Goal: Information Seeking & Learning: Learn about a topic

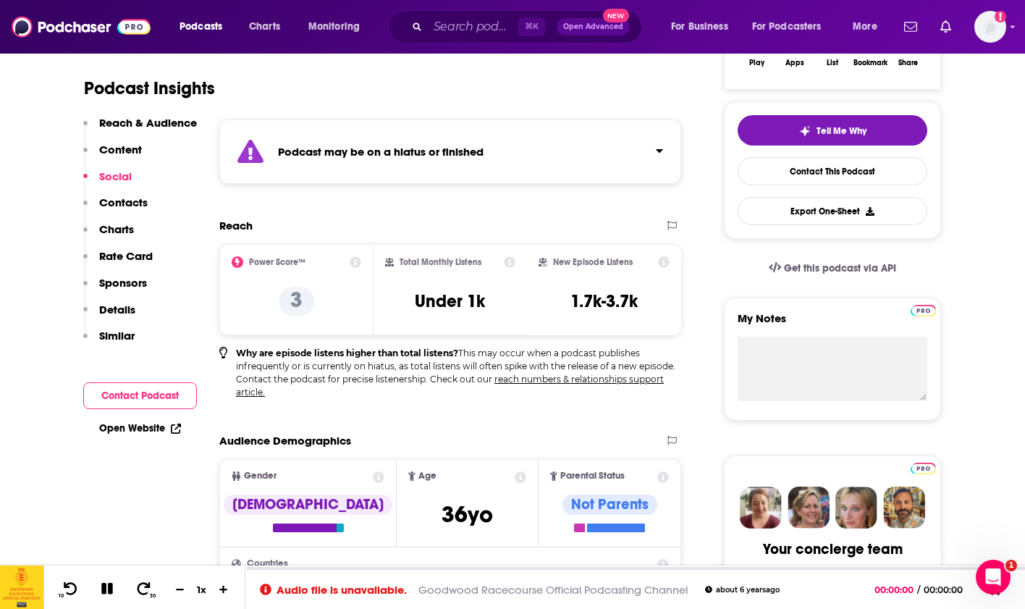
scroll to position [264, 0]
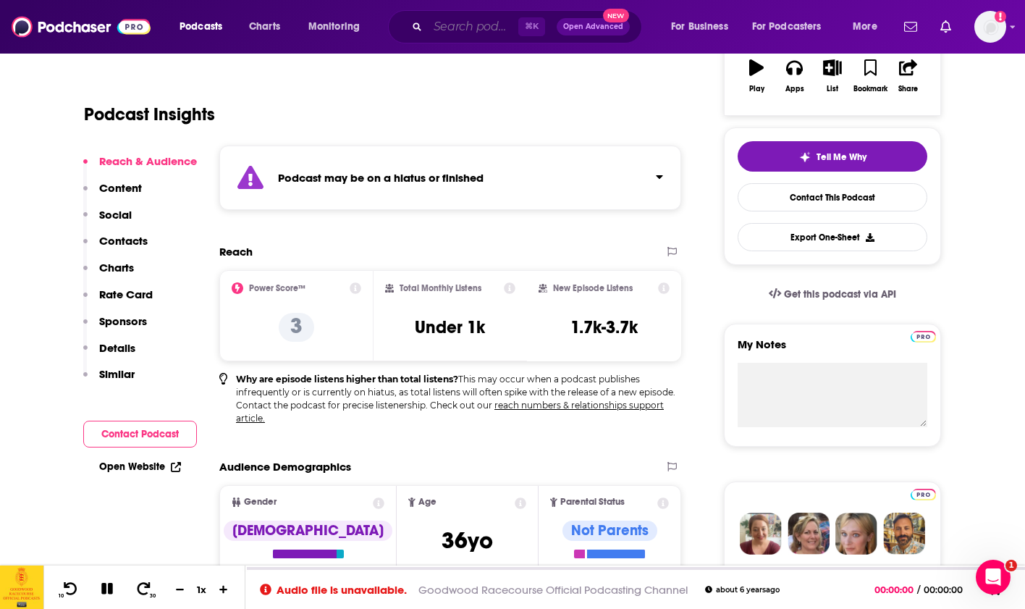
click at [441, 32] on input "Search podcasts, credits, & more..." at bounding box center [473, 26] width 91 height 23
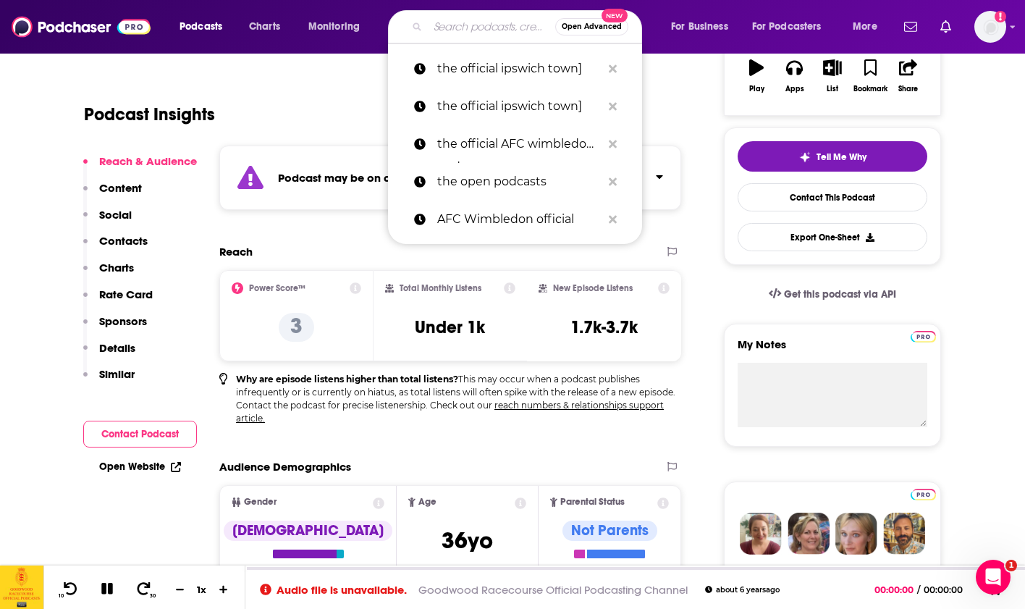
paste input "NJPW Official Podcast"
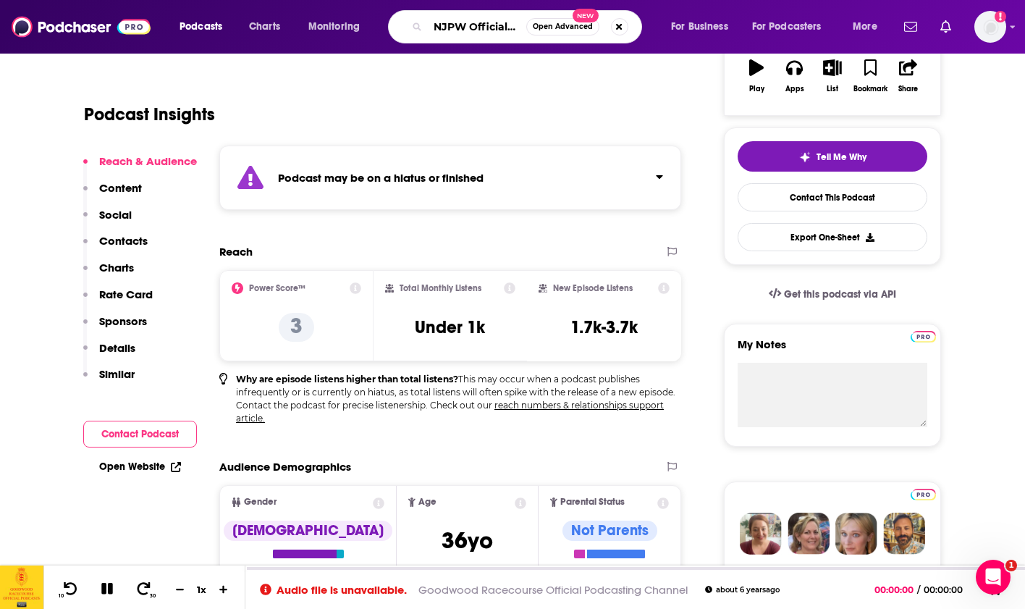
type input "NJPW Official Podcast"
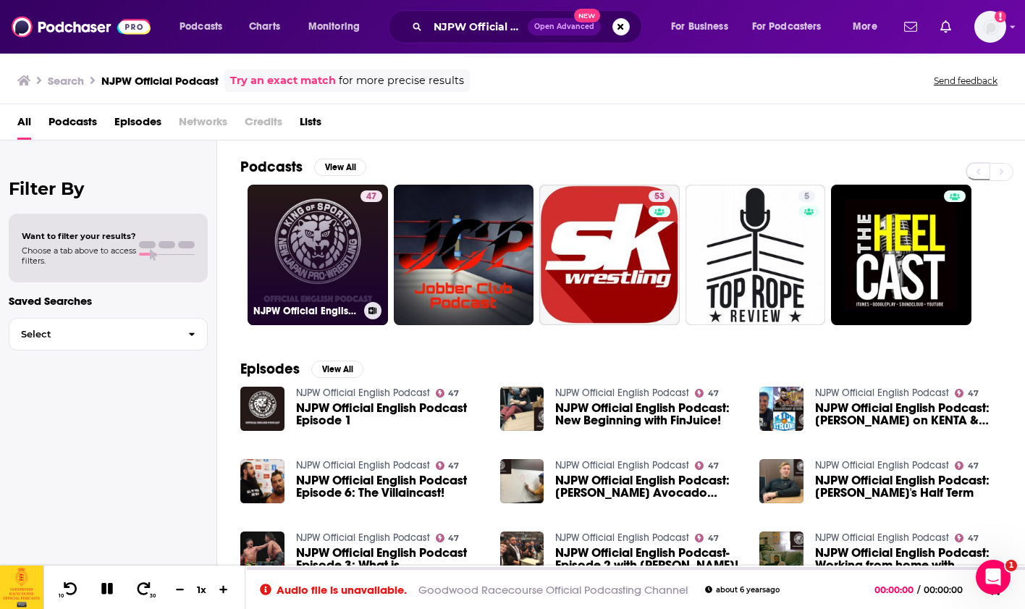
click at [318, 222] on link "47 NJPW Official English Podcast" at bounding box center [318, 255] width 140 height 140
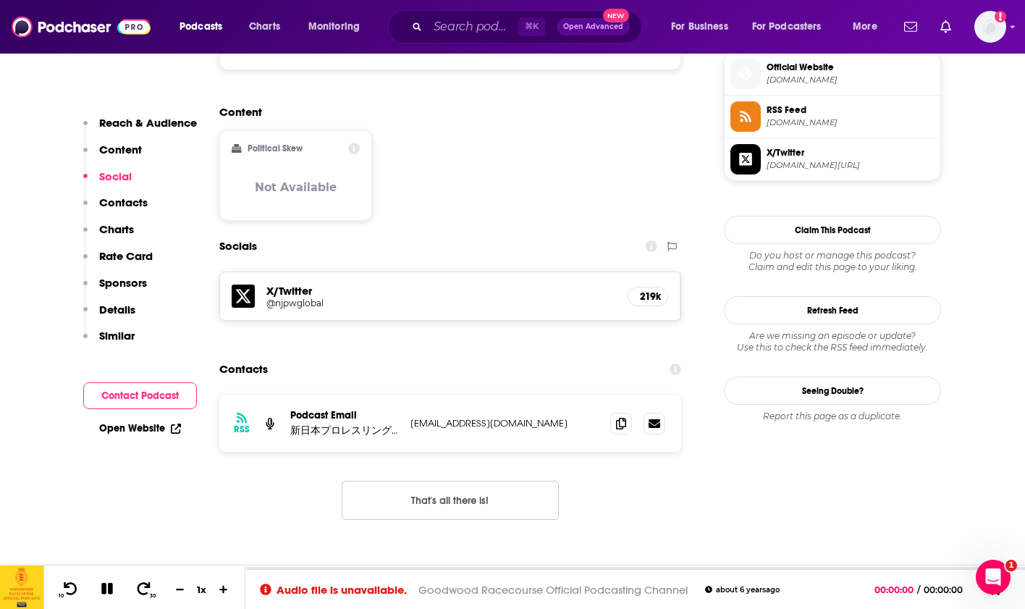
scroll to position [1185, 0]
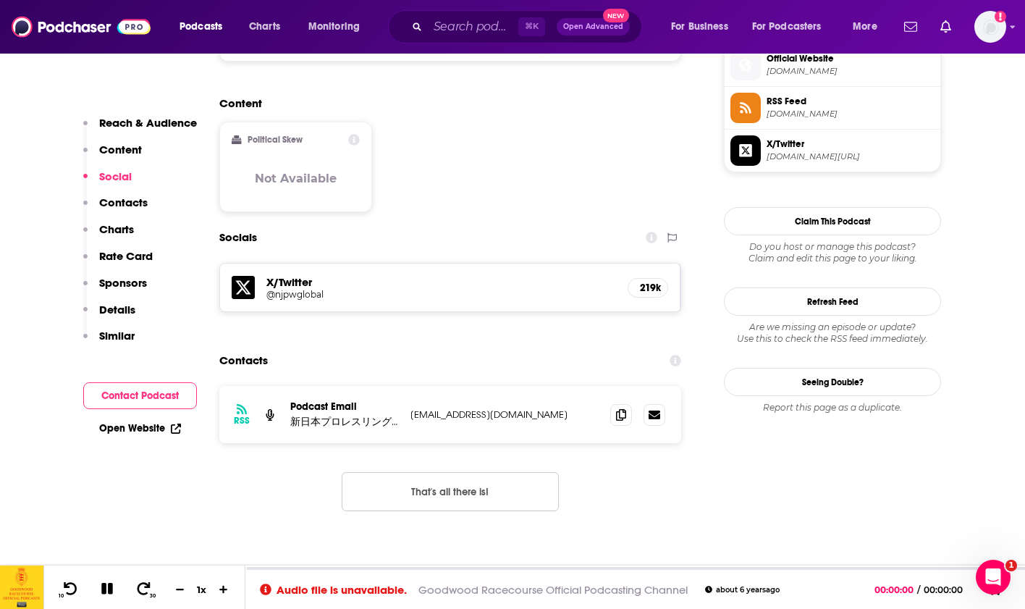
click at [479, 408] on p "[EMAIL_ADDRESS][DOMAIN_NAME]" at bounding box center [505, 414] width 188 height 12
drag, startPoint x: 408, startPoint y: 350, endPoint x: 510, endPoint y: 348, distance: 102.1
click at [510, 386] on div "RSS Podcast Email 新日本プロレスリング株式会社 [EMAIL_ADDRESS][DOMAIN_NAME] [EMAIL_ADDRESS][D…" at bounding box center [450, 414] width 462 height 57
copy p "[EMAIL_ADDRESS][DOMAIN_NAME]"
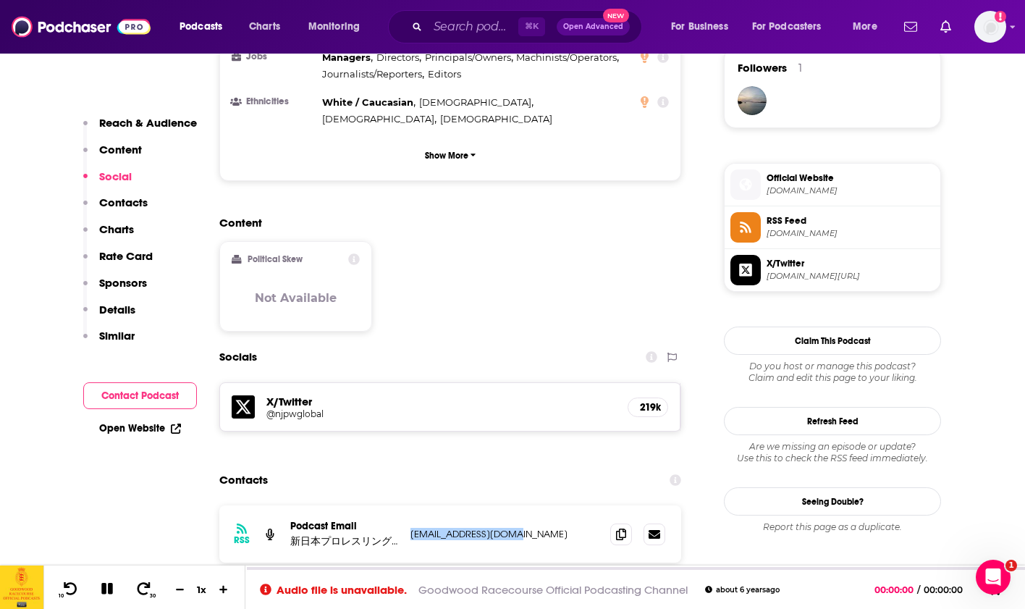
scroll to position [1065, 0]
click at [786, 190] on span "[DOMAIN_NAME]" at bounding box center [851, 191] width 168 height 11
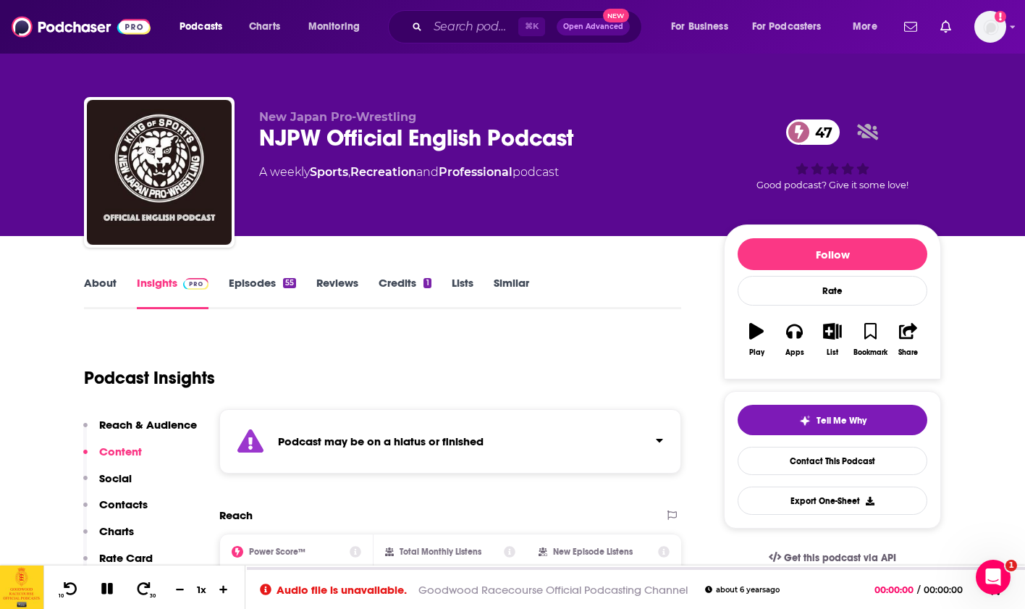
scroll to position [0, 0]
click at [435, 20] on input "Search podcasts, credits, & more..." at bounding box center [473, 26] width 91 height 23
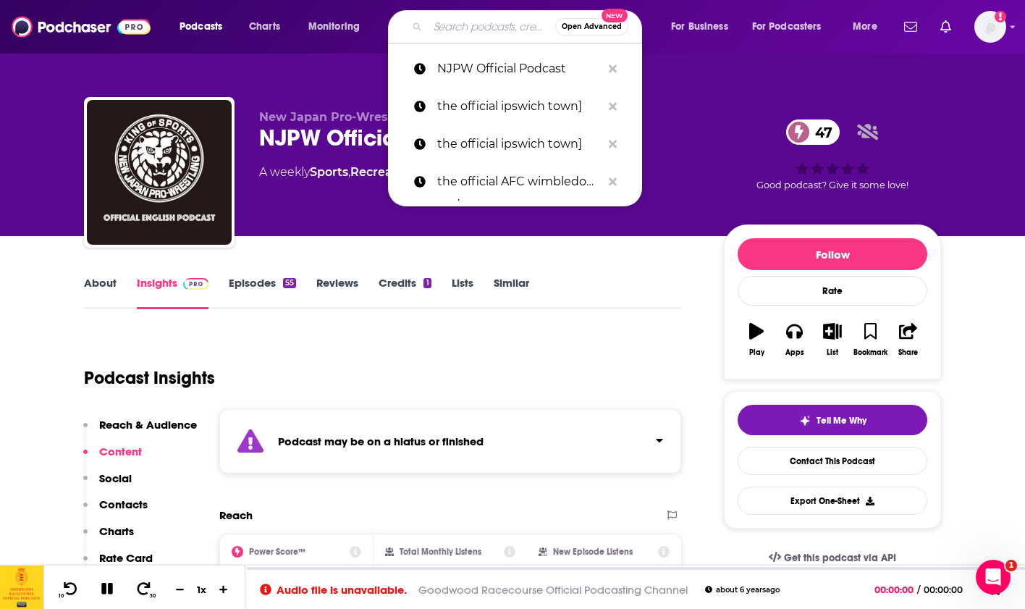
paste input "UEFA Champions League"
type input "UEFA Champions League"
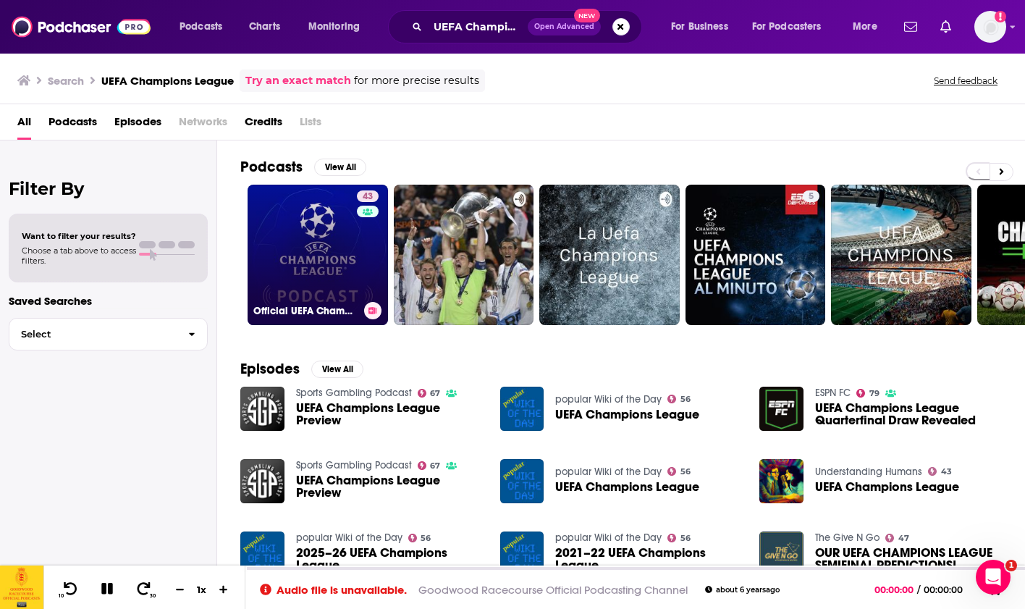
click at [316, 264] on link "43 Official UEFA Champions League Podcast" at bounding box center [318, 255] width 140 height 140
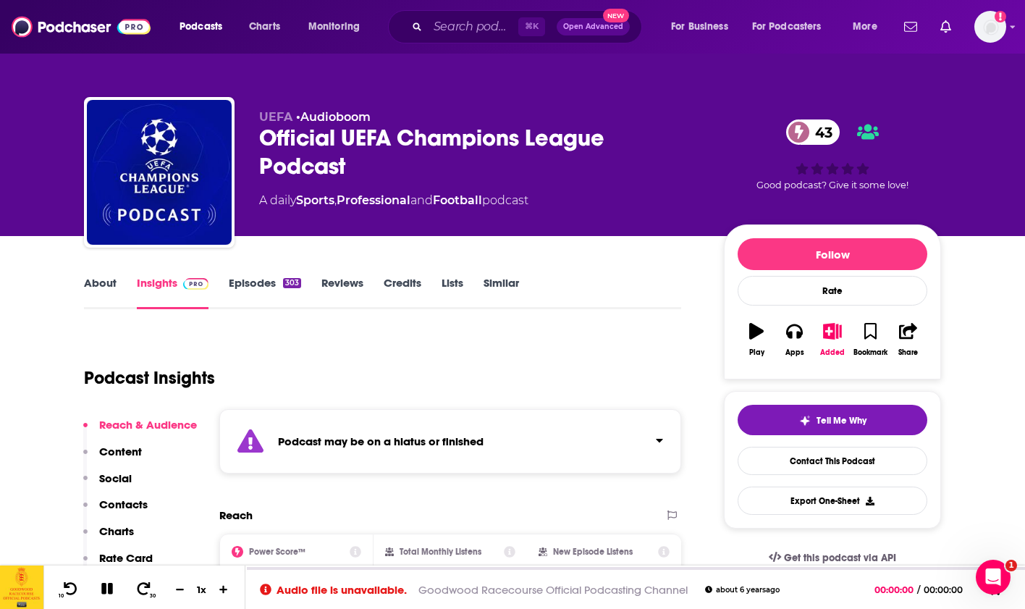
scroll to position [61, 0]
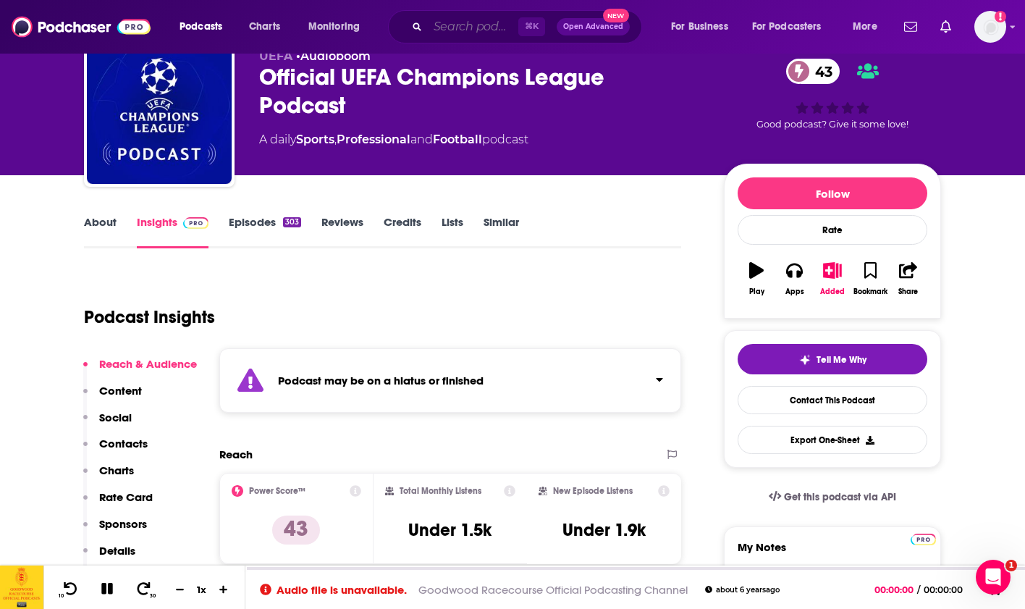
click at [429, 38] on input "Search podcasts, credits, & more..." at bounding box center [473, 26] width 91 height 23
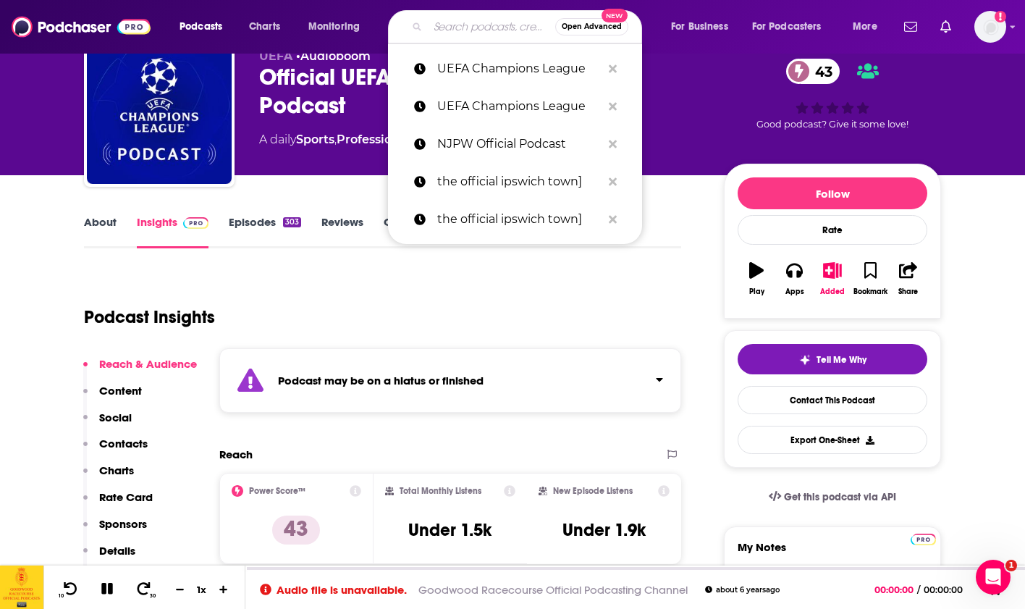
paste input "World Triathalon"
type input "World Triathalon"
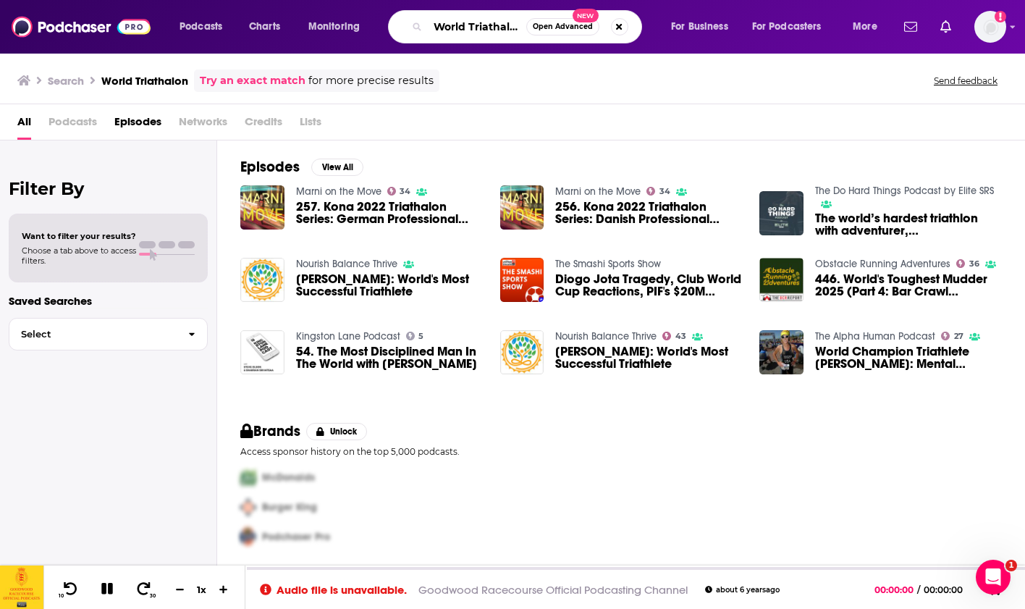
click at [432, 17] on input "World Triathalon" at bounding box center [477, 26] width 98 height 23
drag, startPoint x: 464, startPoint y: 25, endPoint x: 623, endPoint y: 25, distance: 159.3
click at [623, 25] on div "the World Triathalon Open Advanced New" at bounding box center [515, 26] width 254 height 33
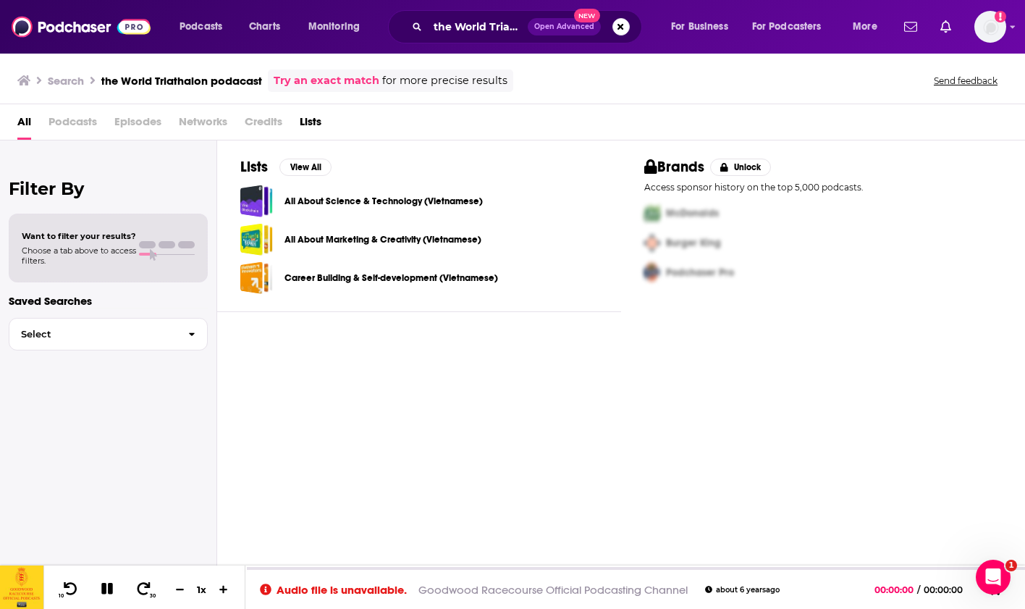
click at [333, 82] on link "Try an exact match" at bounding box center [327, 80] width 106 height 17
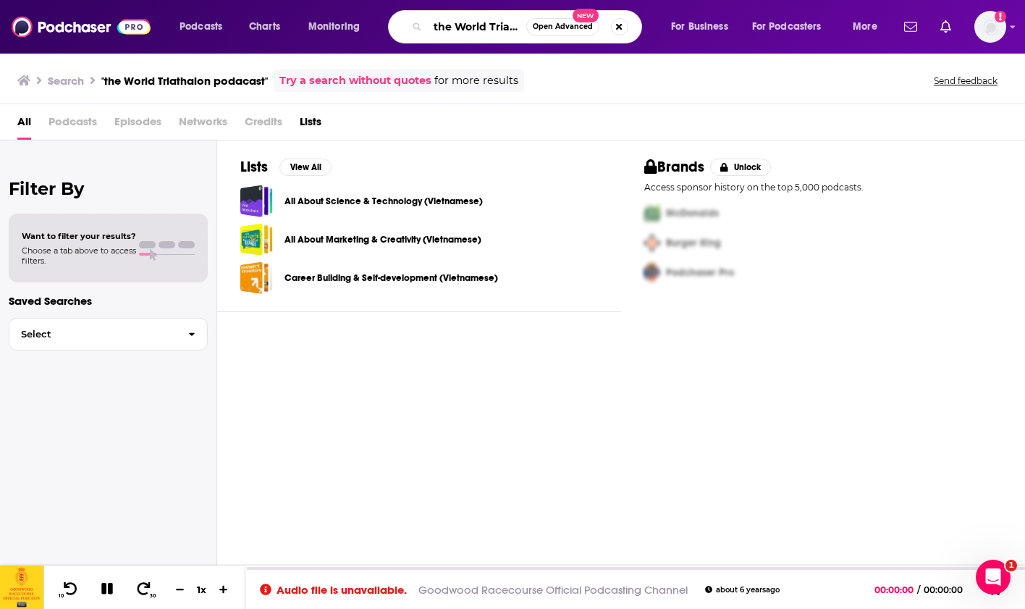
click at [450, 23] on input "the World Triathalon podacast" at bounding box center [477, 26] width 98 height 23
drag, startPoint x: 459, startPoint y: 23, endPoint x: 389, endPoint y: 23, distance: 70.2
click at [389, 23] on div "the World Triathalon podacast Open Advanced New" at bounding box center [515, 26] width 254 height 33
drag, startPoint x: 469, startPoint y: 22, endPoint x: 299, endPoint y: 22, distance: 170.1
click at [325, 22] on div "Podcasts Charts Monitoring World Triathalon podacast Open Advanced New For Busi…" at bounding box center [530, 26] width 722 height 33
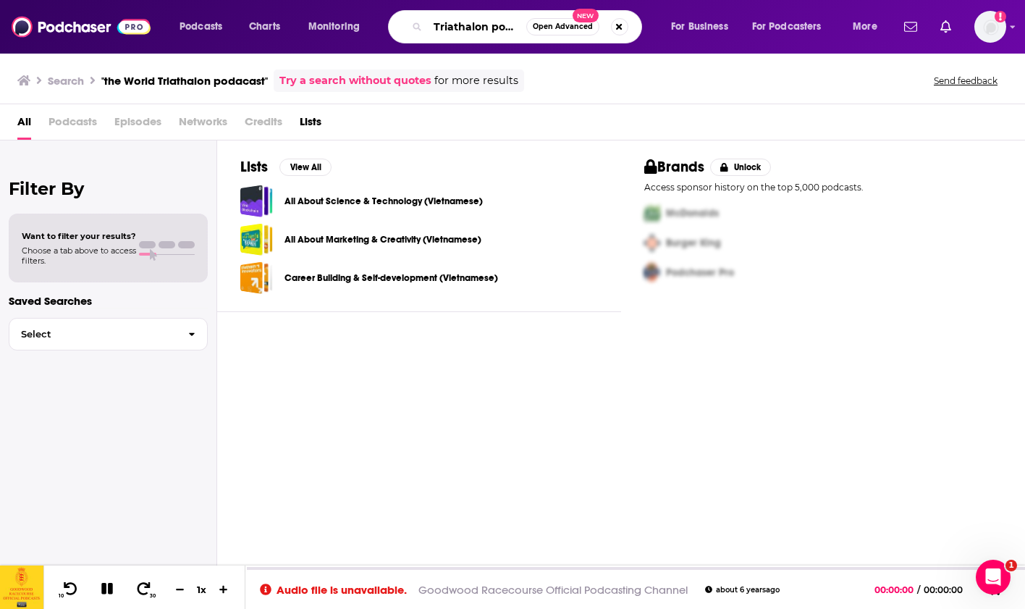
drag, startPoint x: 488, startPoint y: 30, endPoint x: 572, endPoint y: 24, distance: 84.2
click at [572, 24] on div "Triathalon podacast Open Advanced New" at bounding box center [515, 26] width 254 height 33
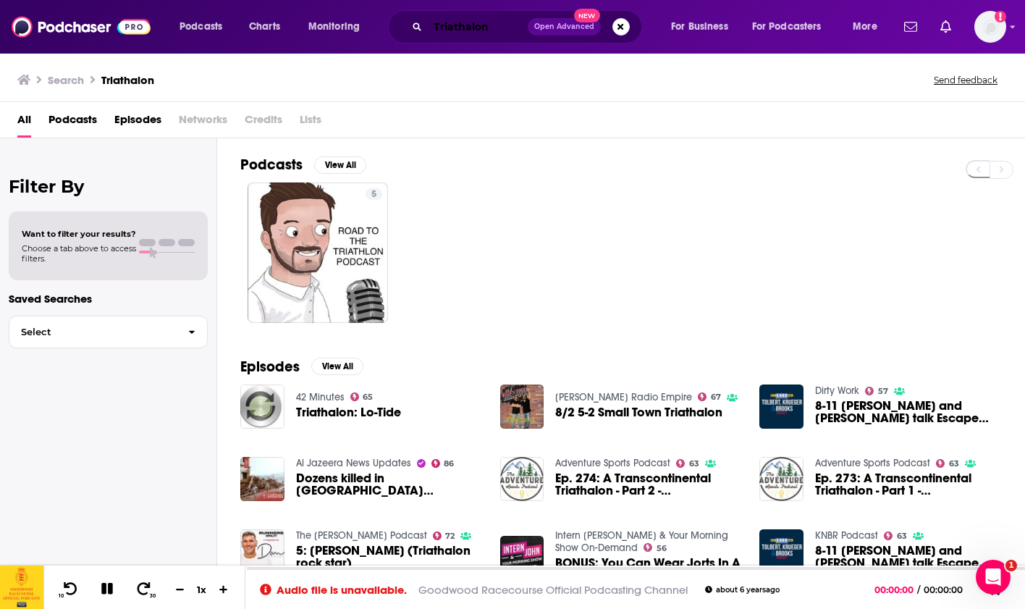
click at [435, 28] on input "Triathalon" at bounding box center [478, 26] width 100 height 23
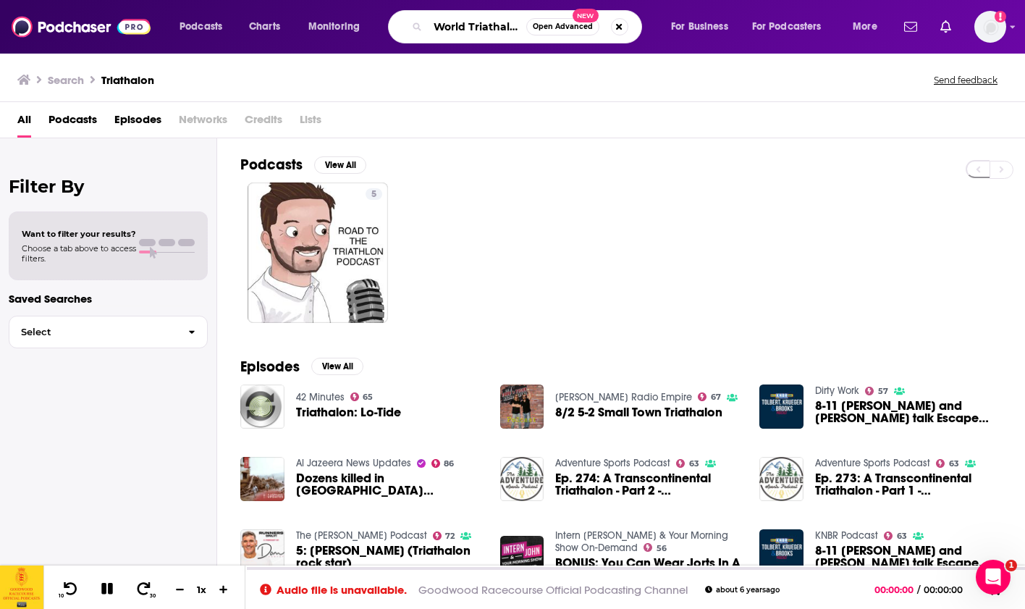
type input "World Triathalon"
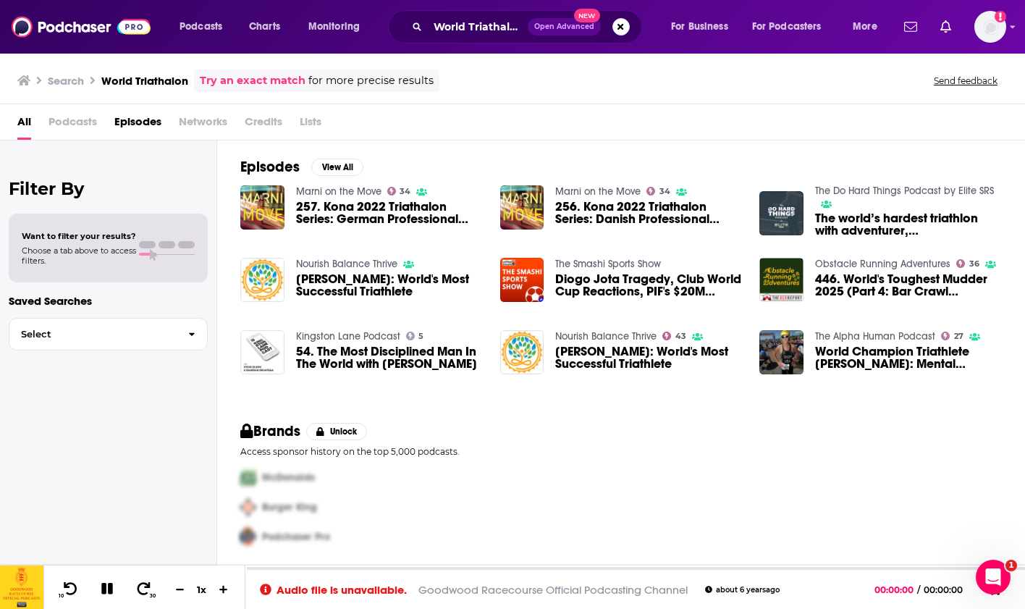
click at [86, 130] on span "Podcasts" at bounding box center [73, 125] width 49 height 30
click at [59, 117] on span "Podcasts" at bounding box center [73, 125] width 49 height 30
click at [59, 120] on span "Podcasts" at bounding box center [73, 125] width 49 height 30
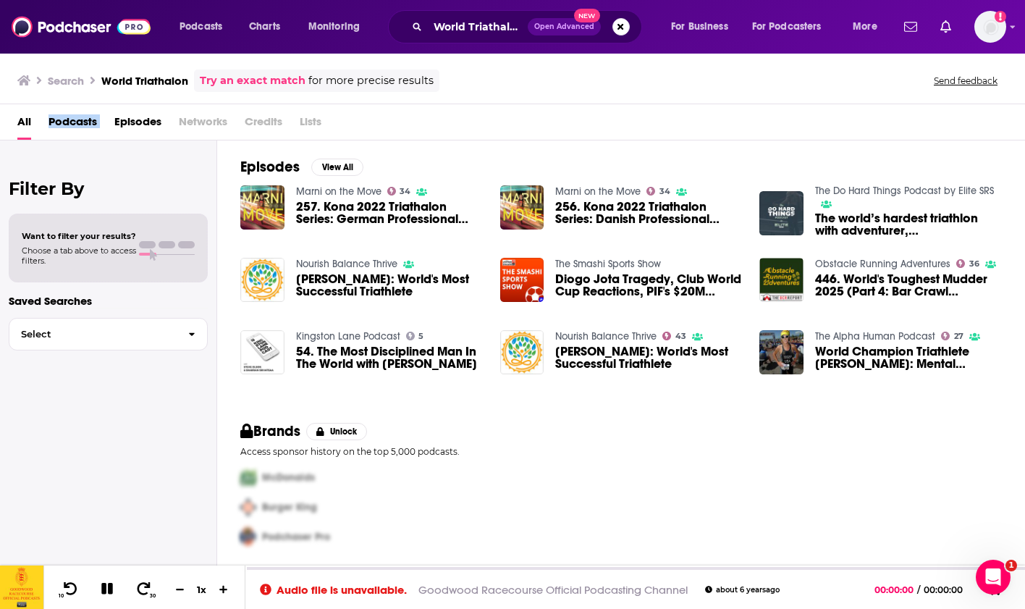
click at [59, 120] on span "Podcasts" at bounding box center [73, 125] width 49 height 30
click at [266, 117] on span "Credits" at bounding box center [264, 125] width 38 height 30
click at [214, 119] on span "Networks" at bounding box center [203, 125] width 49 height 30
click at [20, 119] on span "All" at bounding box center [24, 125] width 14 height 30
click at [994, 25] on img "Logged in as NicolaLynch" at bounding box center [991, 27] width 32 height 32
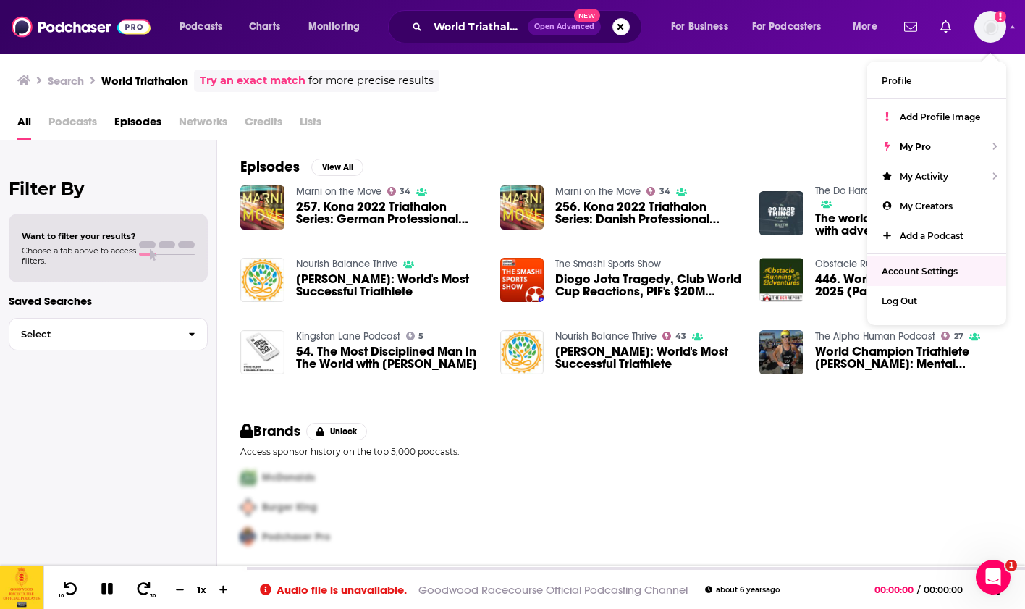
click at [960, 272] on link "Account Settings" at bounding box center [936, 271] width 139 height 30
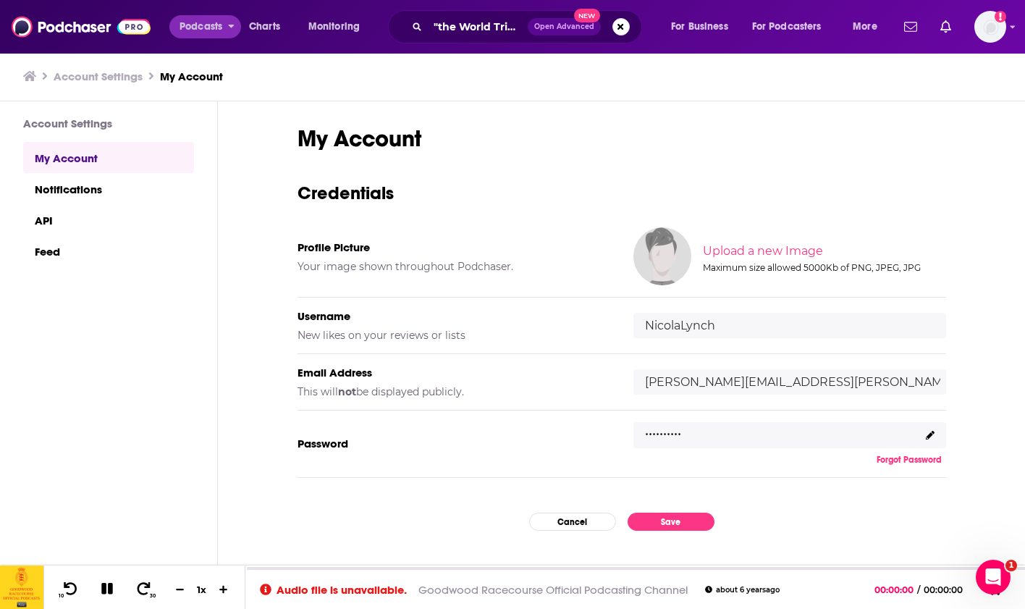
click at [221, 30] on span "Podcasts" at bounding box center [201, 27] width 43 height 20
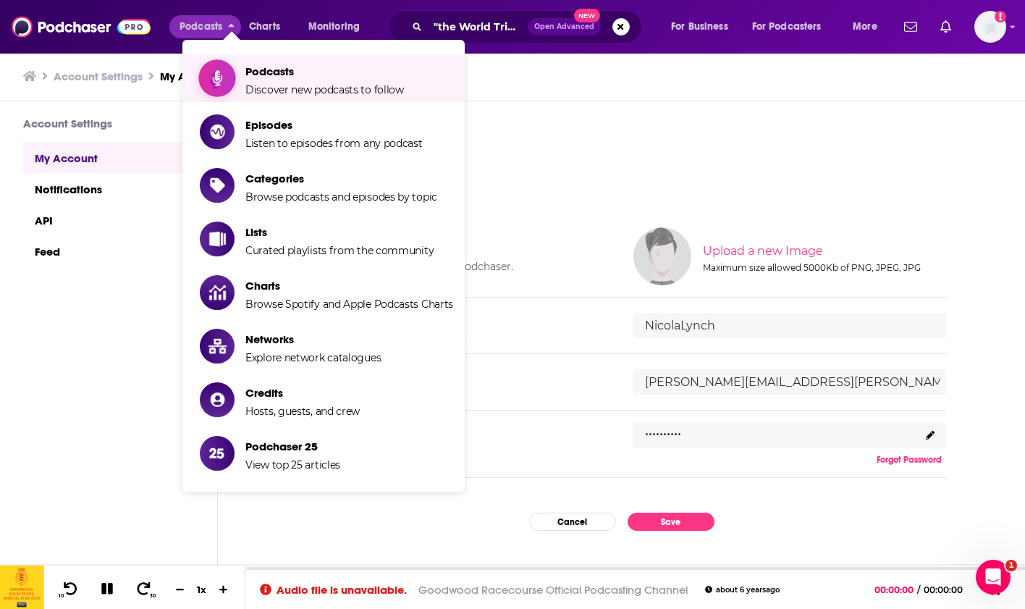
click at [259, 72] on span "Podcasts" at bounding box center [324, 71] width 159 height 14
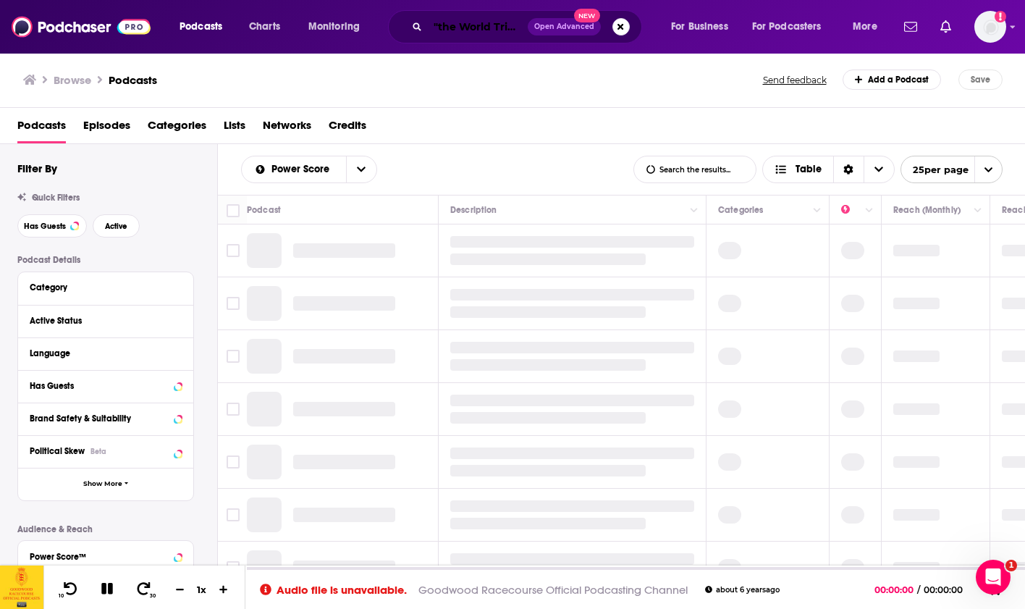
click at [447, 28] on input ""the World Triathalon podacast"" at bounding box center [478, 26] width 100 height 23
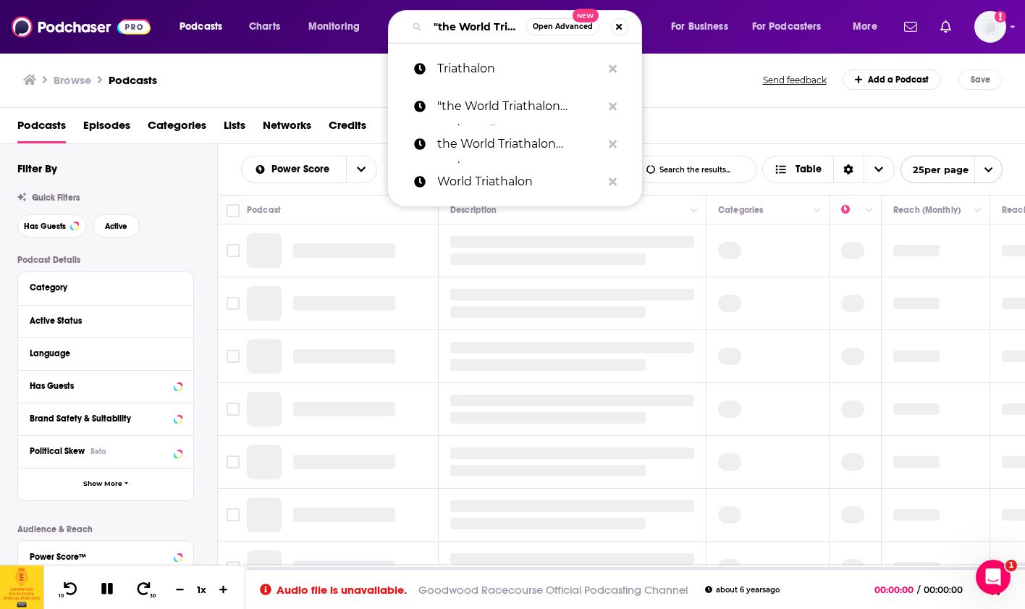
drag, startPoint x: 437, startPoint y: 28, endPoint x: 515, endPoint y: 27, distance: 78.9
click at [515, 27] on input ""the World Triathalon podacast"" at bounding box center [477, 26] width 98 height 23
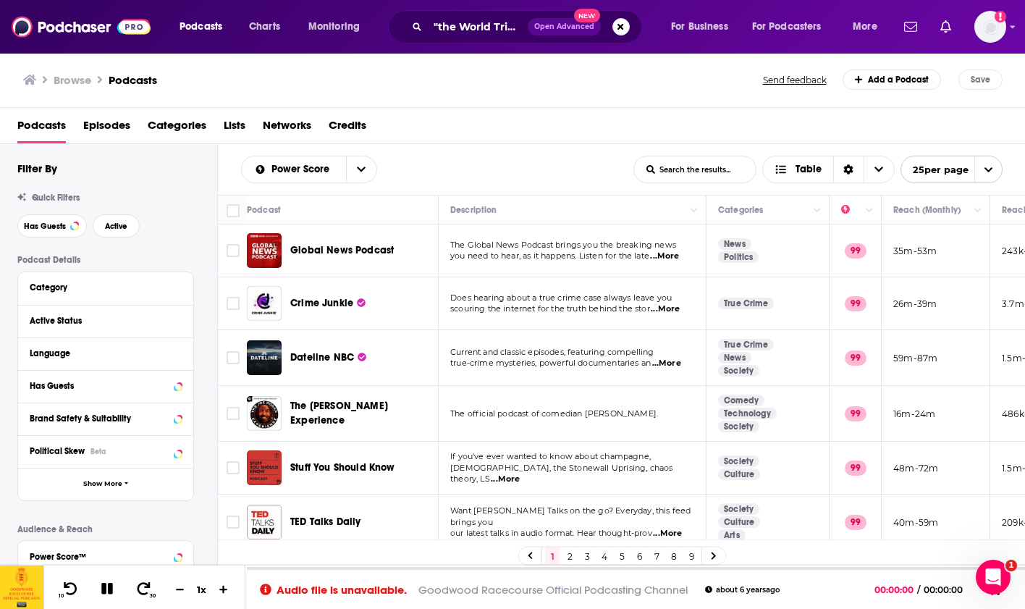
click at [674, 162] on input "List Search Input" at bounding box center [695, 169] width 122 height 26
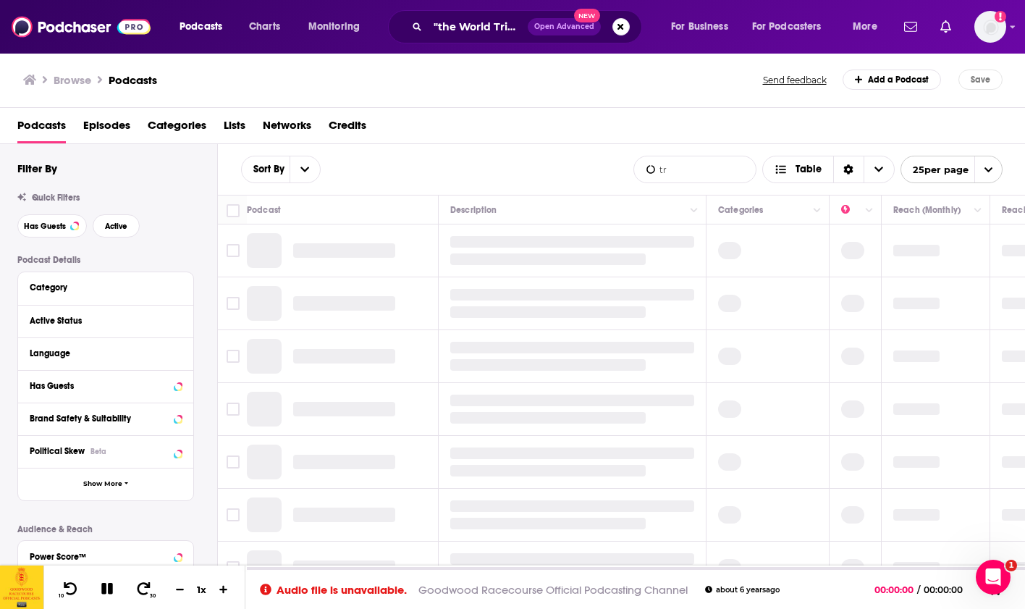
type input "t"
